Goal: Information Seeking & Learning: Learn about a topic

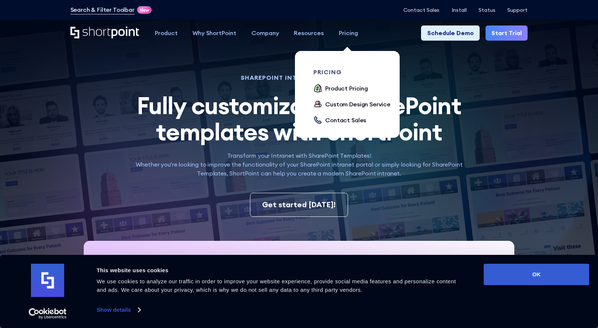
click at [347, 33] on div "Pricing" at bounding box center [348, 32] width 19 height 9
click at [330, 88] on div "Product Pricing" at bounding box center [346, 88] width 43 height 9
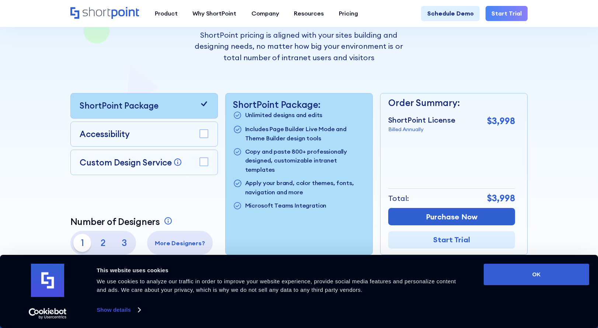
scroll to position [191, 0]
